Goal: Task Accomplishment & Management: Use online tool/utility

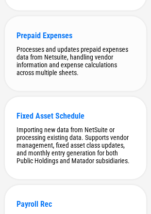
scroll to position [252, 0]
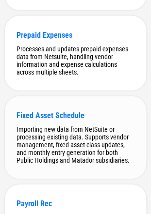
click at [65, 112] on div "Fixed Asset Schedule Importing new data from NetSuite or processing existing da…" at bounding box center [75, 137] width 141 height 82
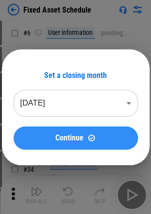
click at [80, 129] on button "Continue" at bounding box center [76, 137] width 124 height 23
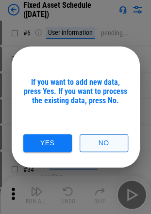
click at [98, 141] on button "No" at bounding box center [103, 143] width 48 height 18
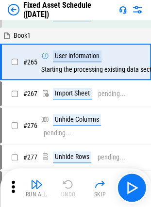
scroll to position [1839, 0]
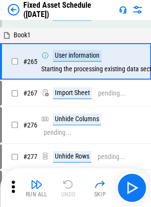
click at [113, 87] on div "Import Sheet pending..." at bounding box center [83, 93] width 84 height 12
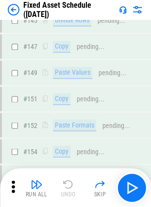
scroll to position [1011, 0]
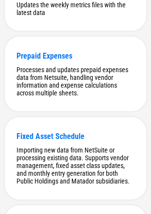
scroll to position [232, 0]
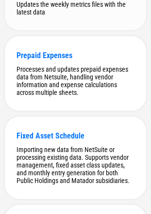
click at [80, 25] on div "LT Metrics Updates the weekly metrics files with the latest data" at bounding box center [75, 0] width 141 height 59
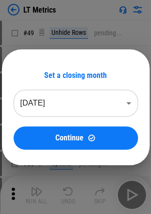
click at [93, 122] on div "Set a closing month [DATE] ******** ​ Continue" at bounding box center [76, 110] width 124 height 79
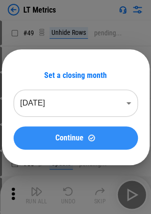
click at [86, 132] on button "Continue" at bounding box center [76, 137] width 124 height 23
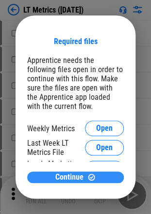
click at [81, 173] on span "Continue" at bounding box center [69, 177] width 28 height 8
